Goal: Information Seeking & Learning: Learn about a topic

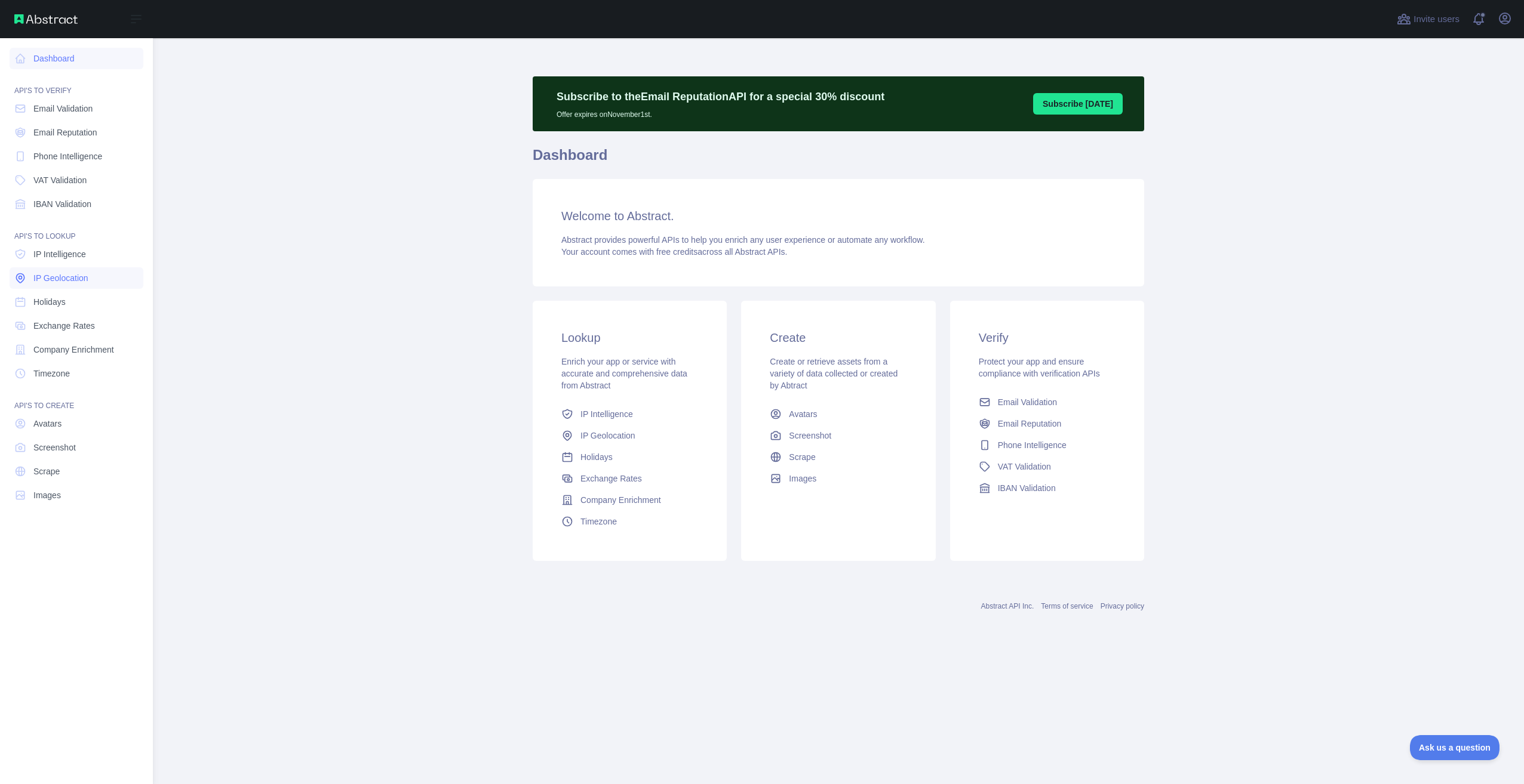
click at [83, 281] on span "IP Geolocation" at bounding box center [61, 278] width 55 height 12
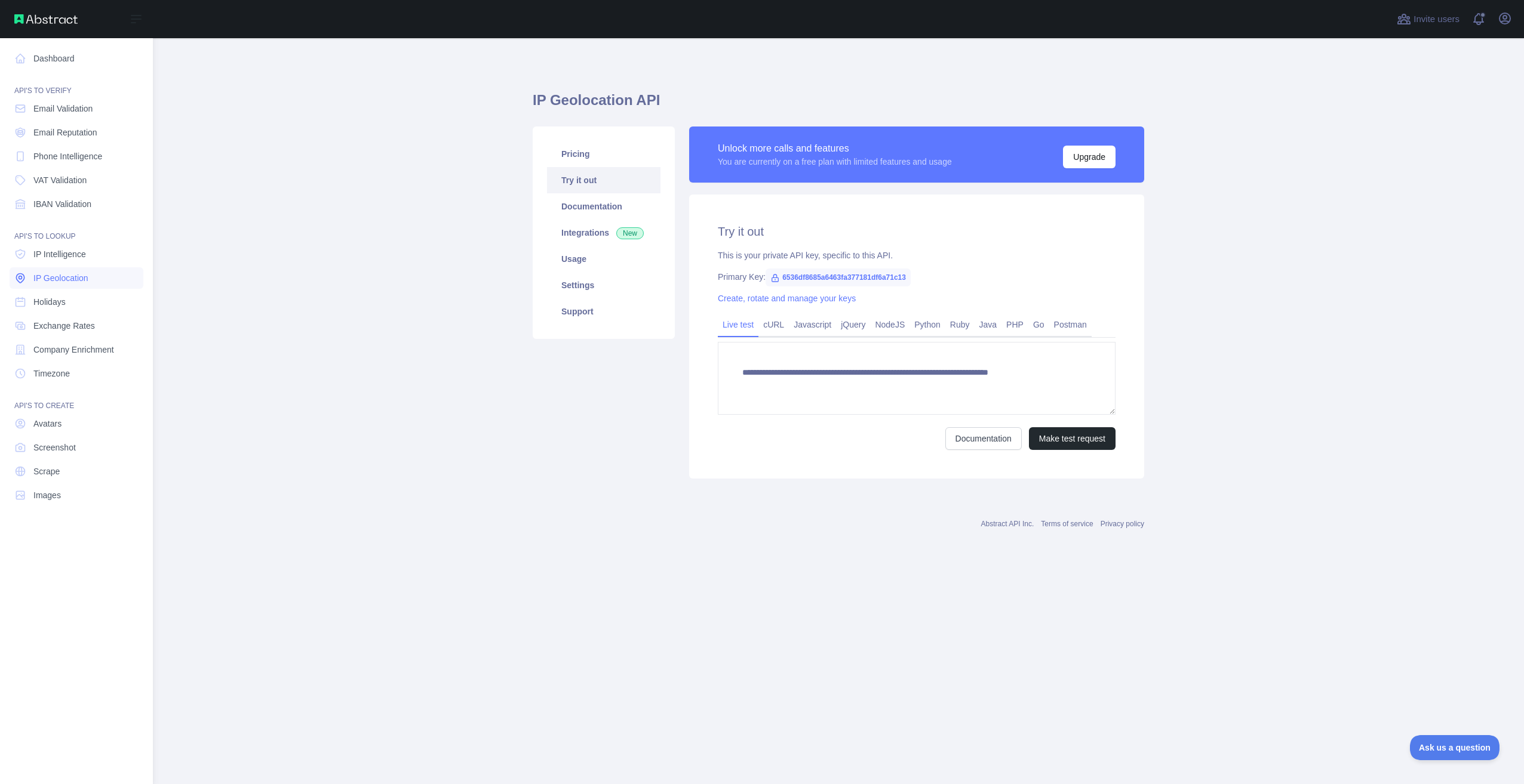
type textarea "**********"
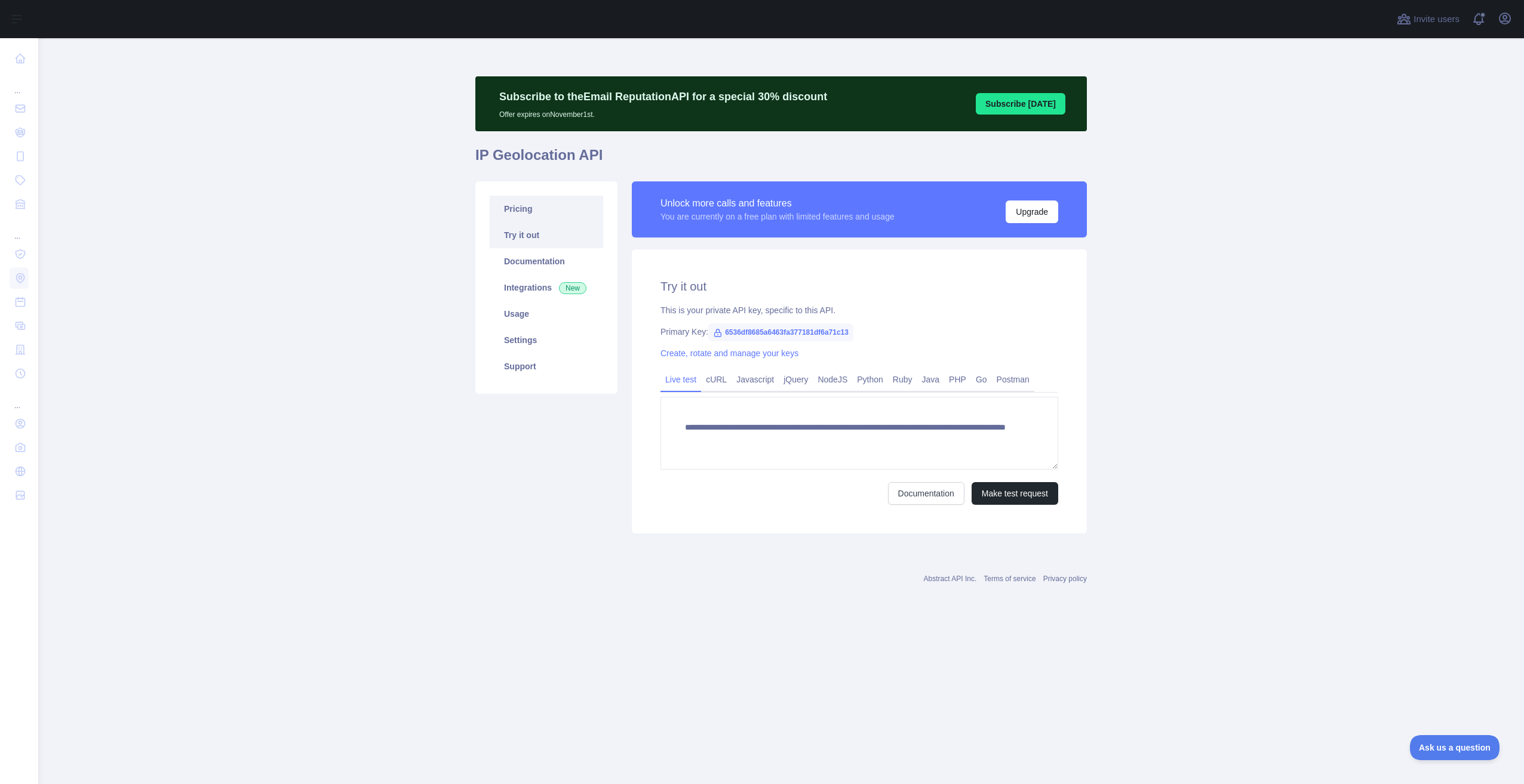
click at [550, 202] on link "Pricing" at bounding box center [546, 209] width 113 height 26
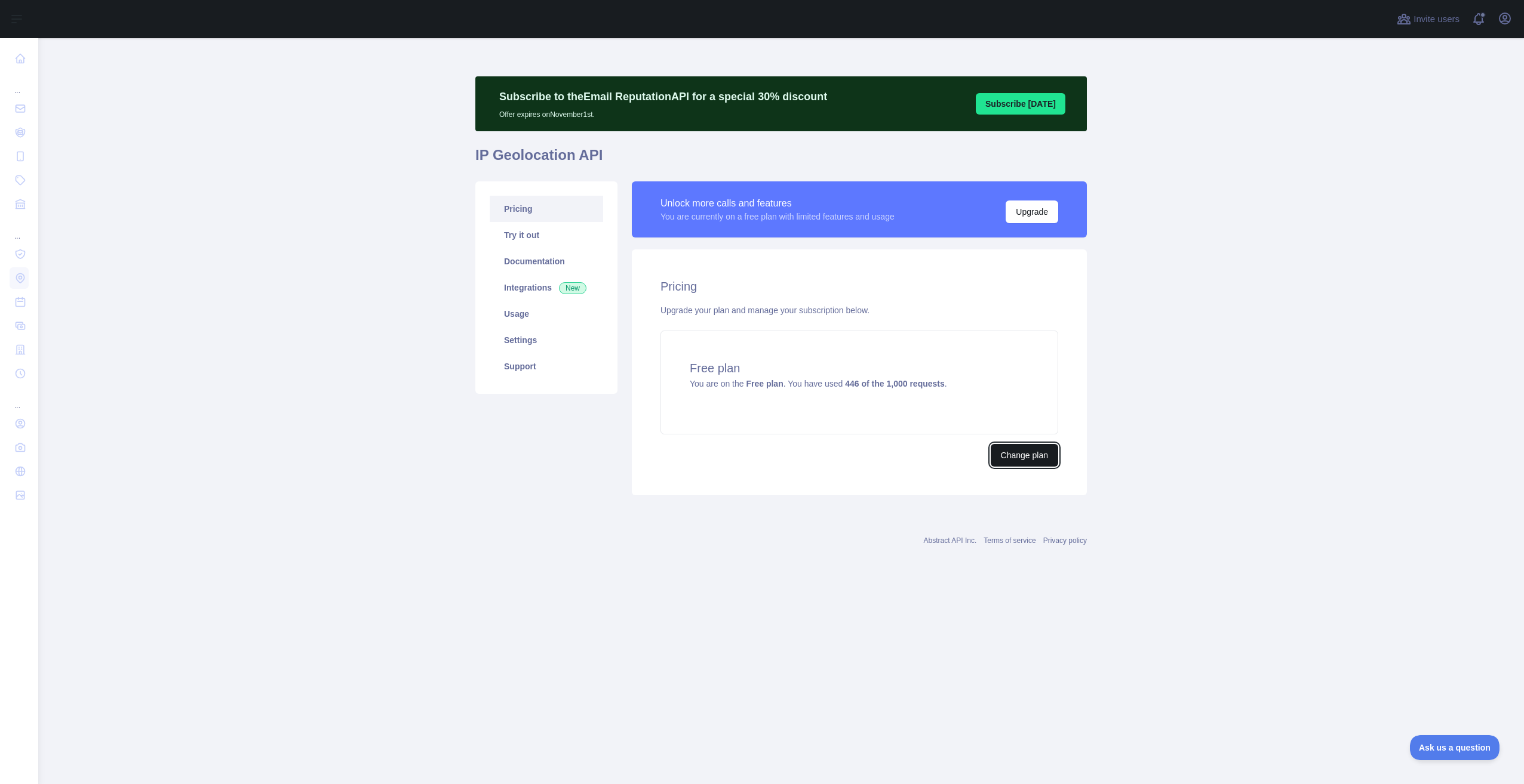
click at [1031, 452] on button "Change plan" at bounding box center [1025, 455] width 68 height 23
click at [530, 318] on link "Usage" at bounding box center [546, 314] width 113 height 26
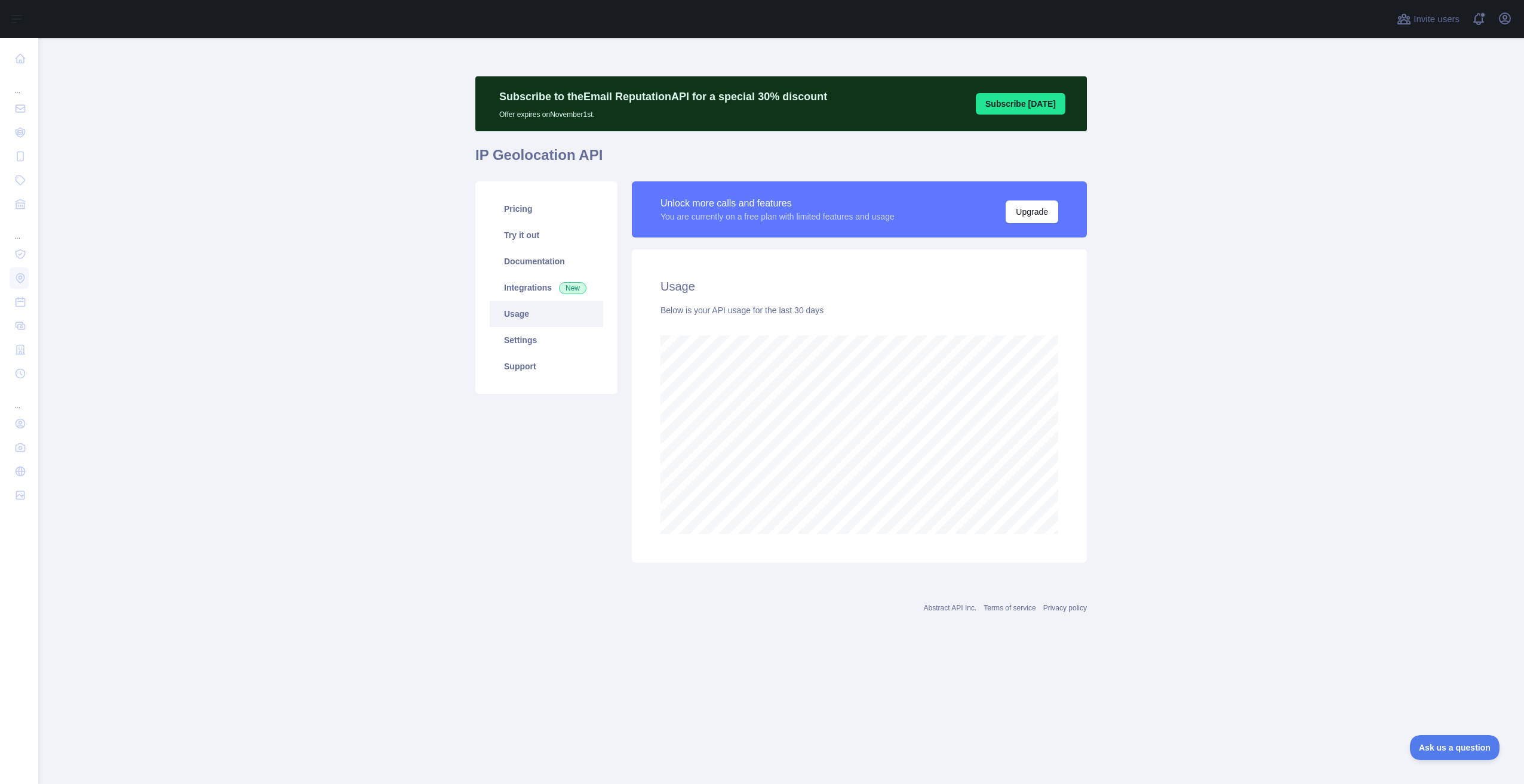
scroll to position [746, 1486]
click at [536, 214] on link "Pricing" at bounding box center [546, 209] width 113 height 26
